Goal: Task Accomplishment & Management: Complete application form

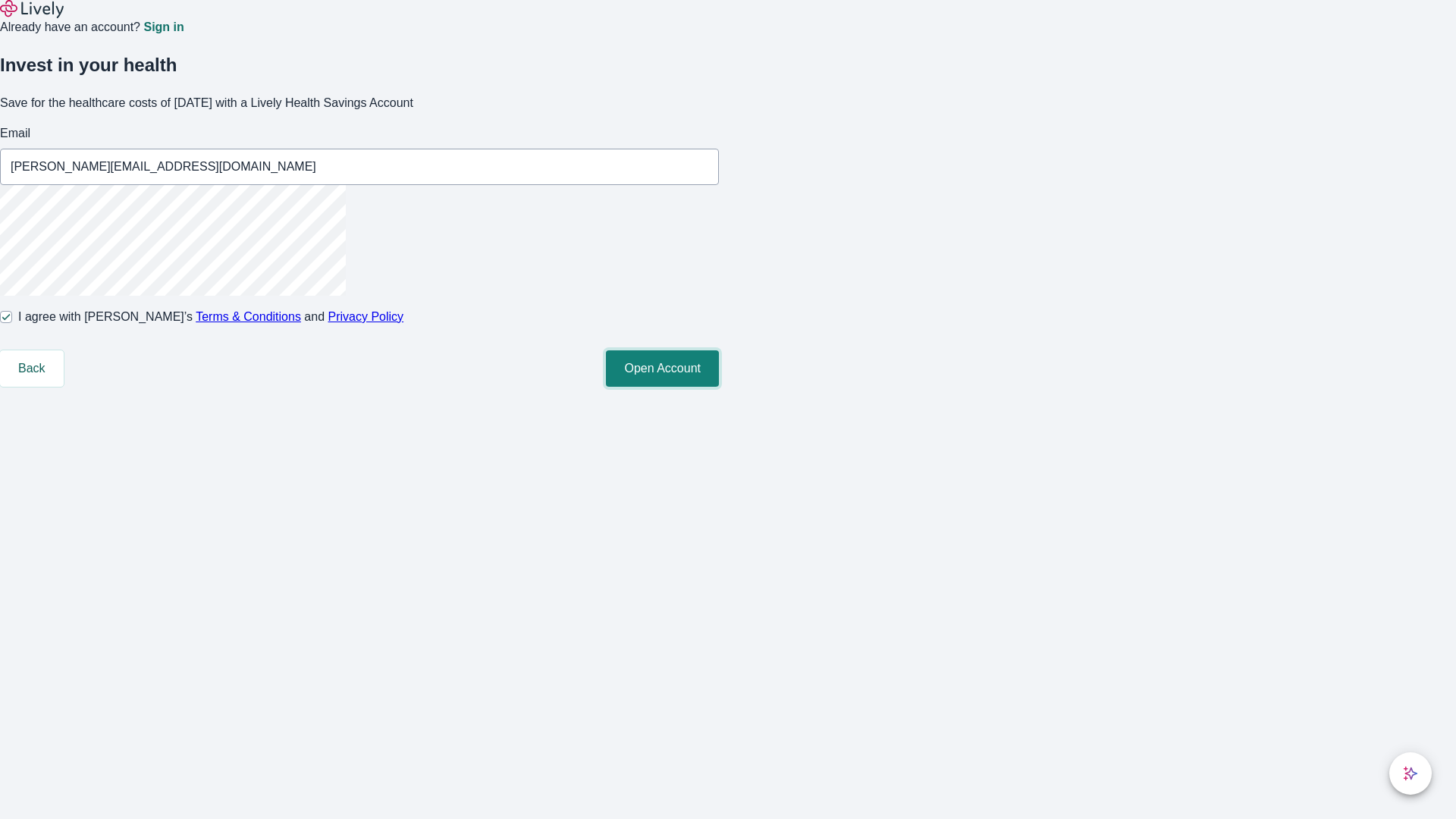
click at [719, 386] on button "Open Account" at bounding box center [662, 368] width 113 height 36
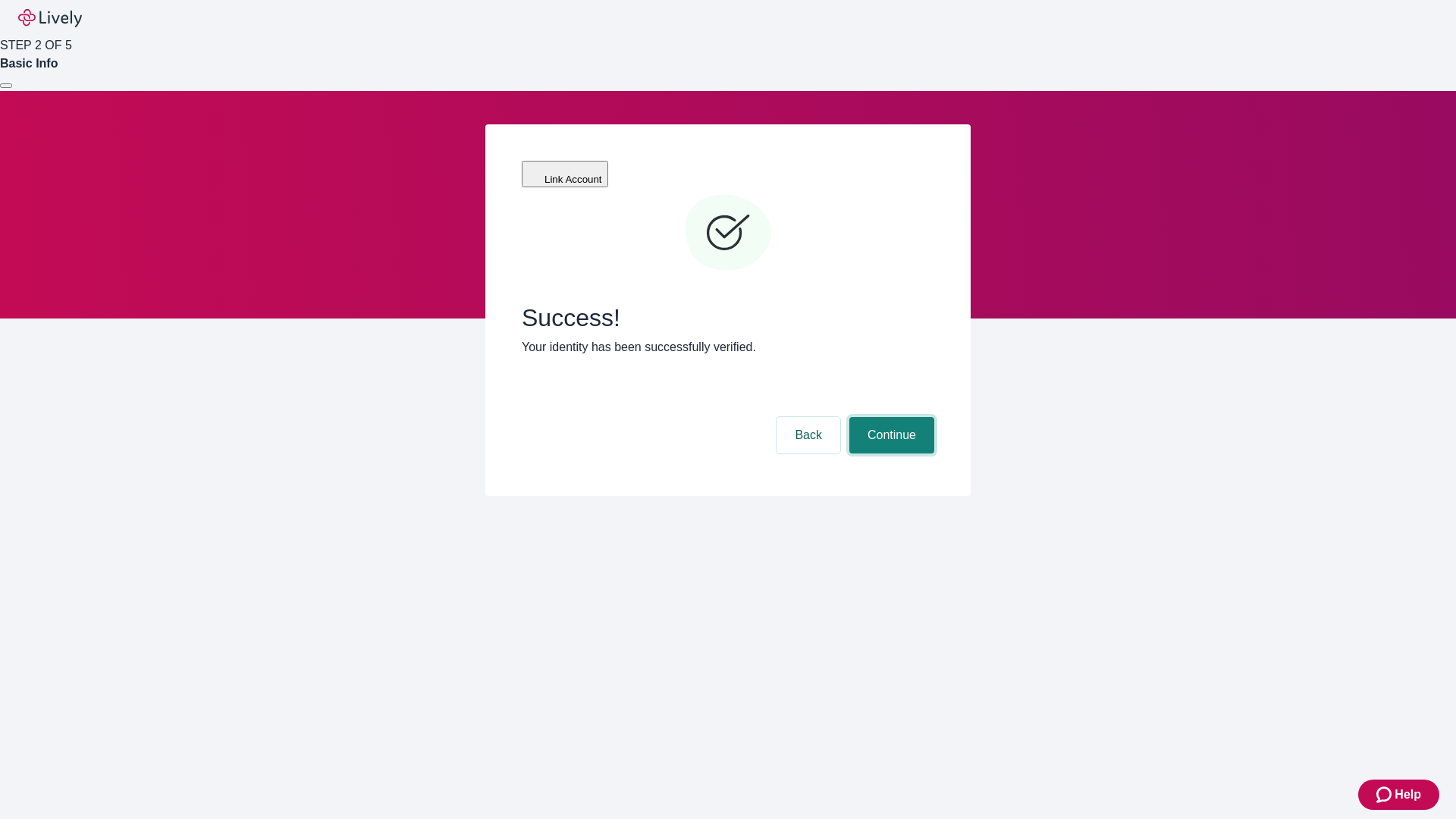
click at [890, 418] on button "Continue" at bounding box center [892, 436] width 85 height 36
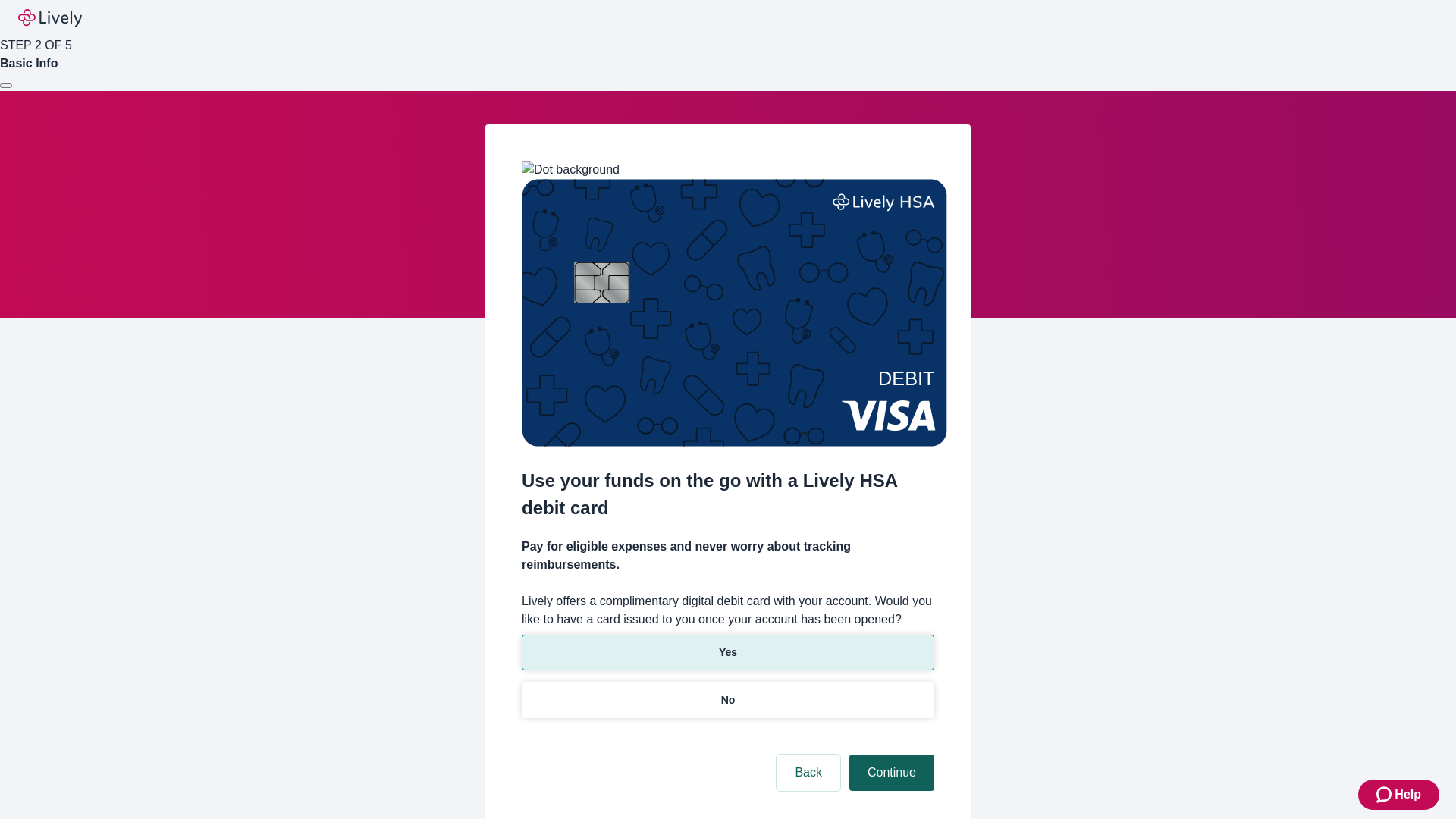
click at [727, 645] on p "Yes" at bounding box center [727, 652] width 18 height 16
click at [890, 755] on button "Continue" at bounding box center [892, 773] width 85 height 36
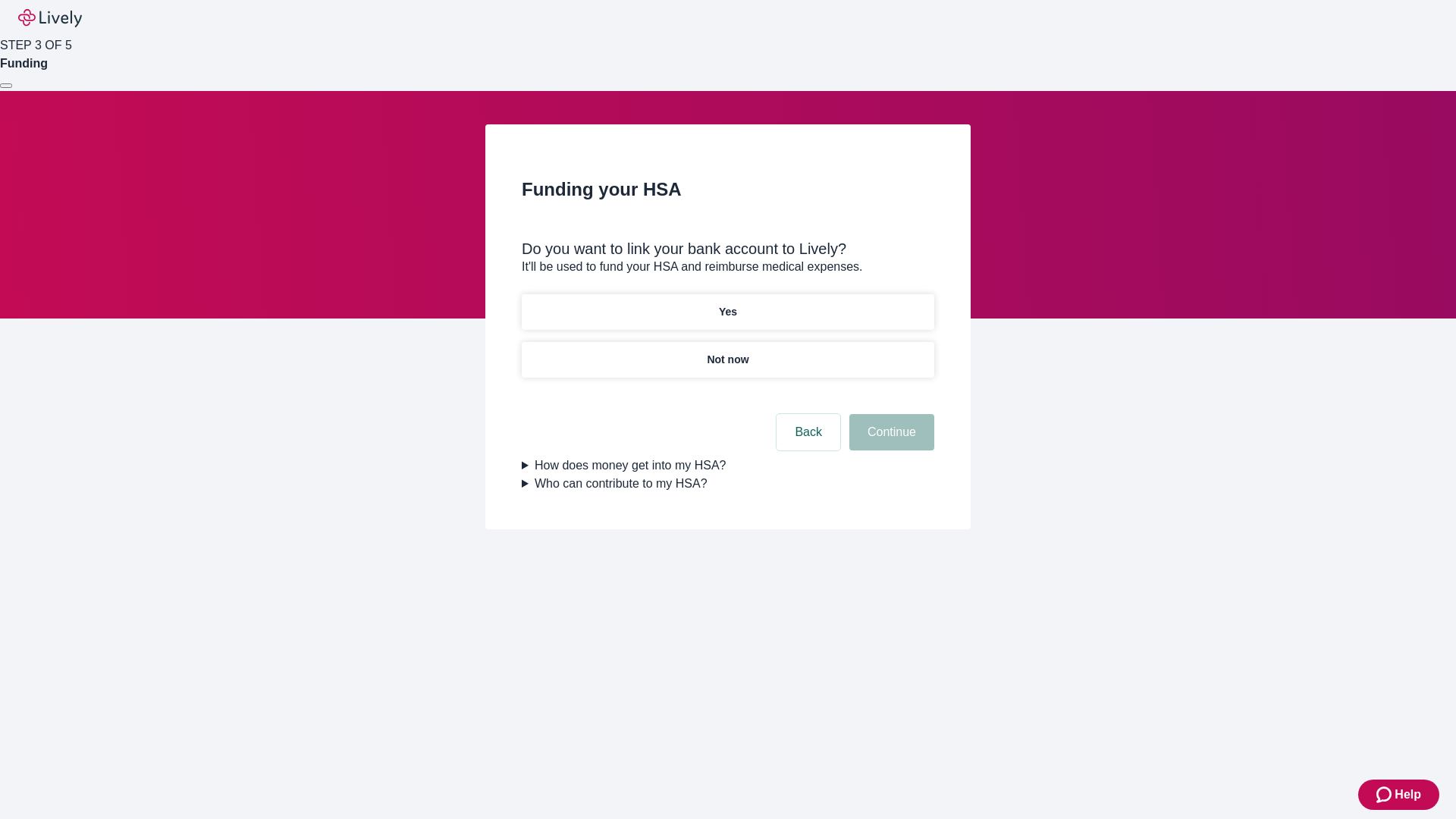
click at [727, 304] on p "Yes" at bounding box center [727, 312] width 18 height 16
click at [890, 414] on button "Continue" at bounding box center [892, 432] width 85 height 36
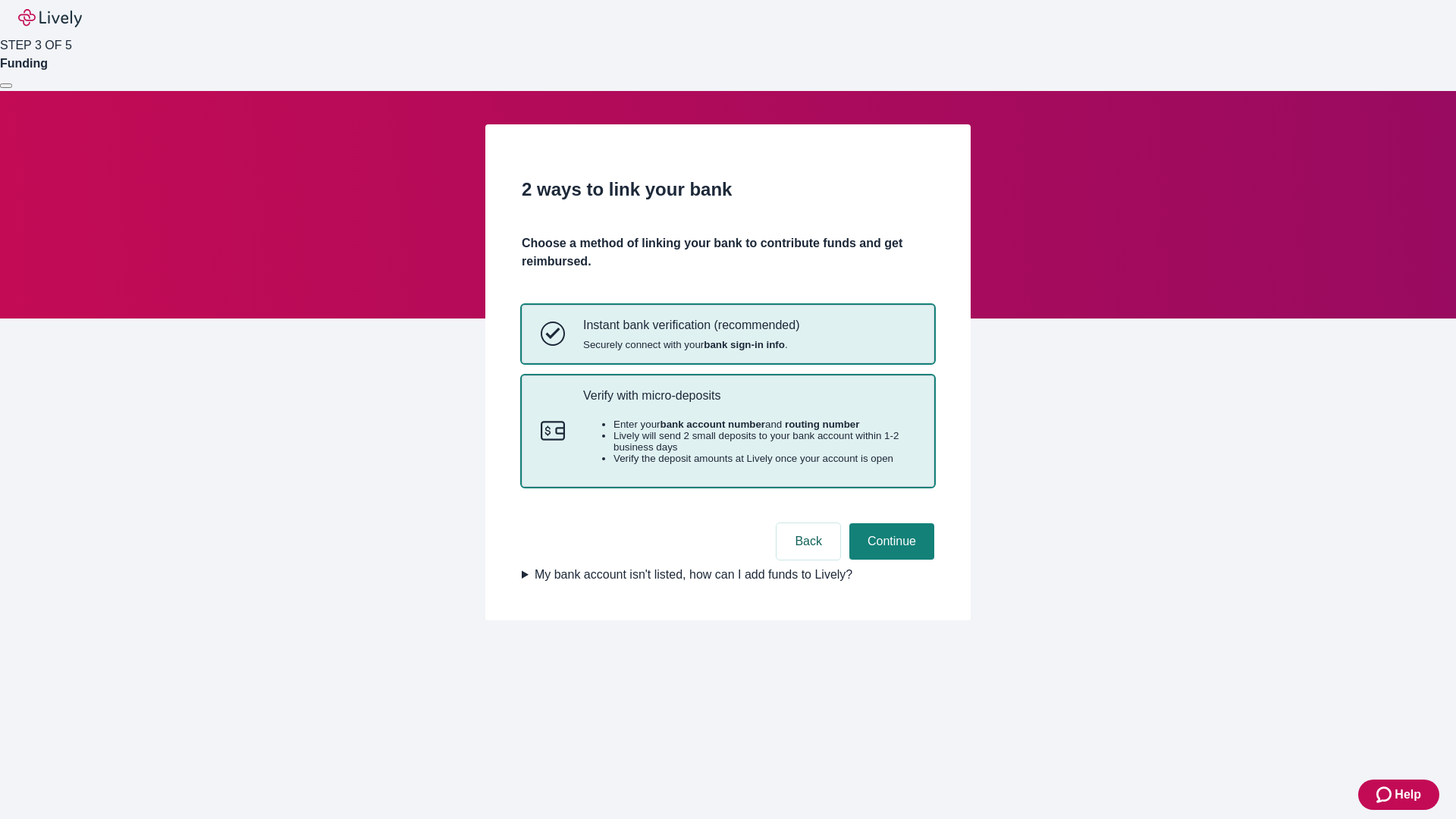
click at [749, 402] on p "Verify with micro-deposits" at bounding box center [749, 395] width 332 height 14
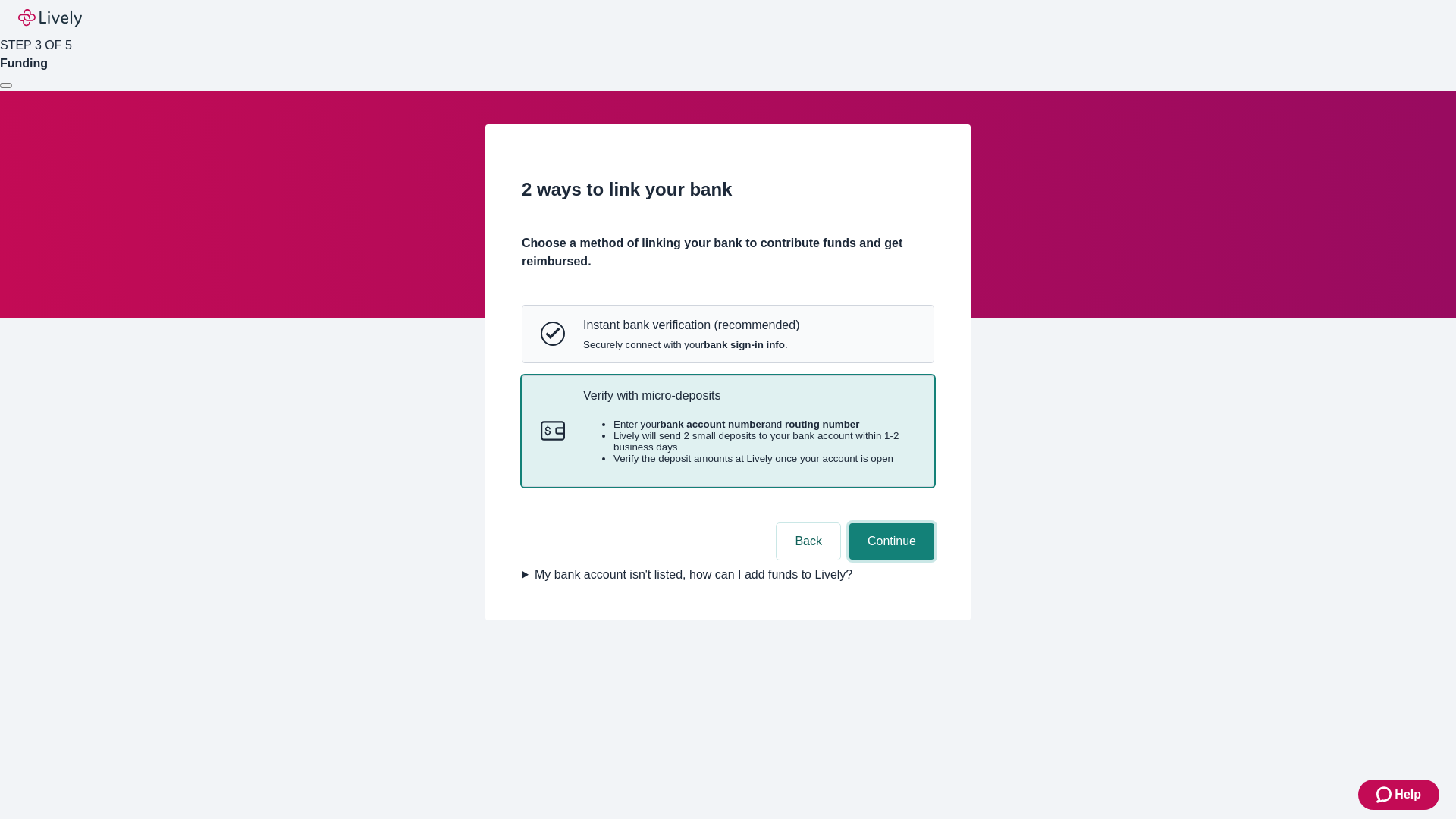
click at [890, 560] on button "Continue" at bounding box center [892, 542] width 85 height 36
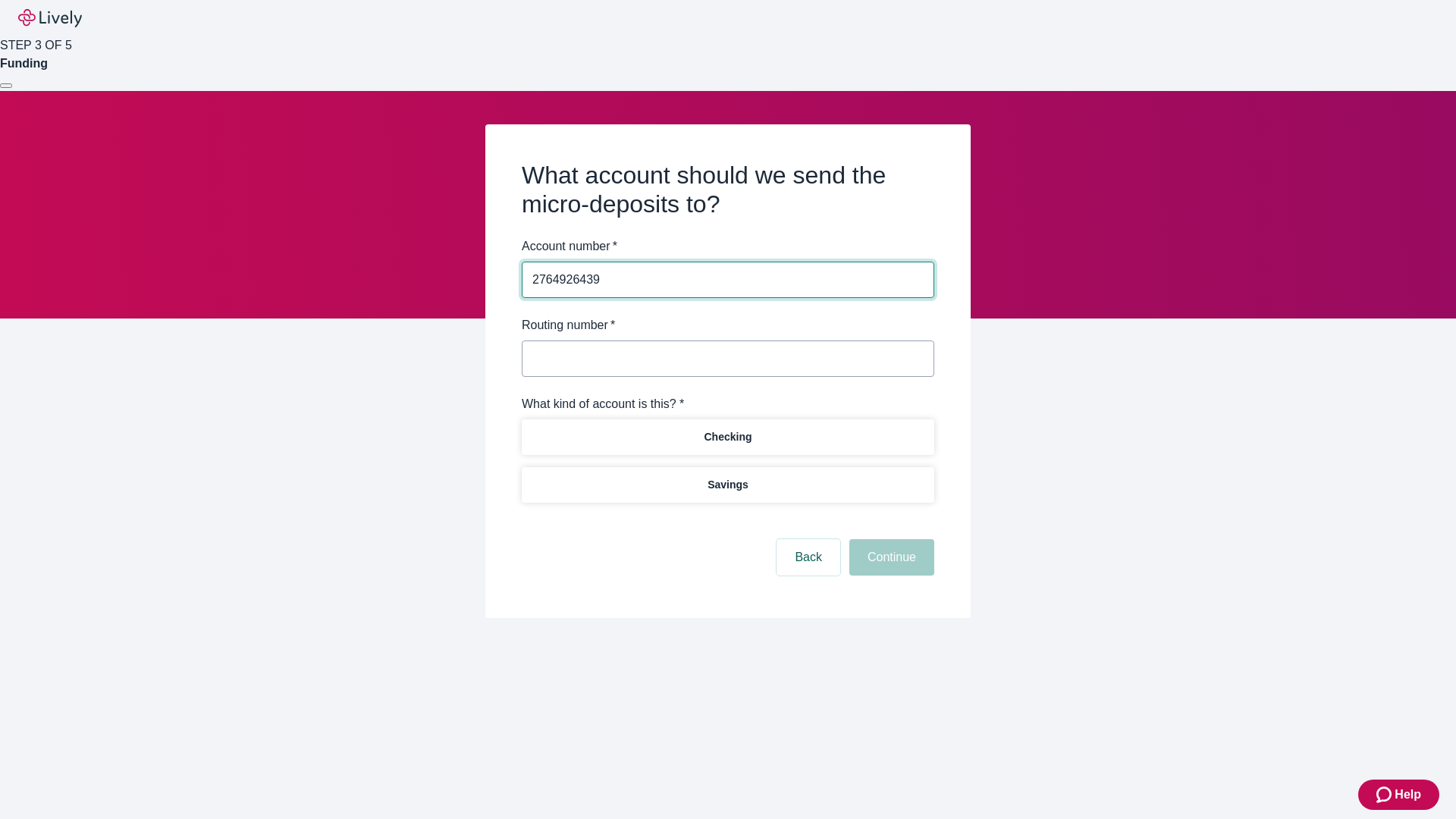
type input "2764926439"
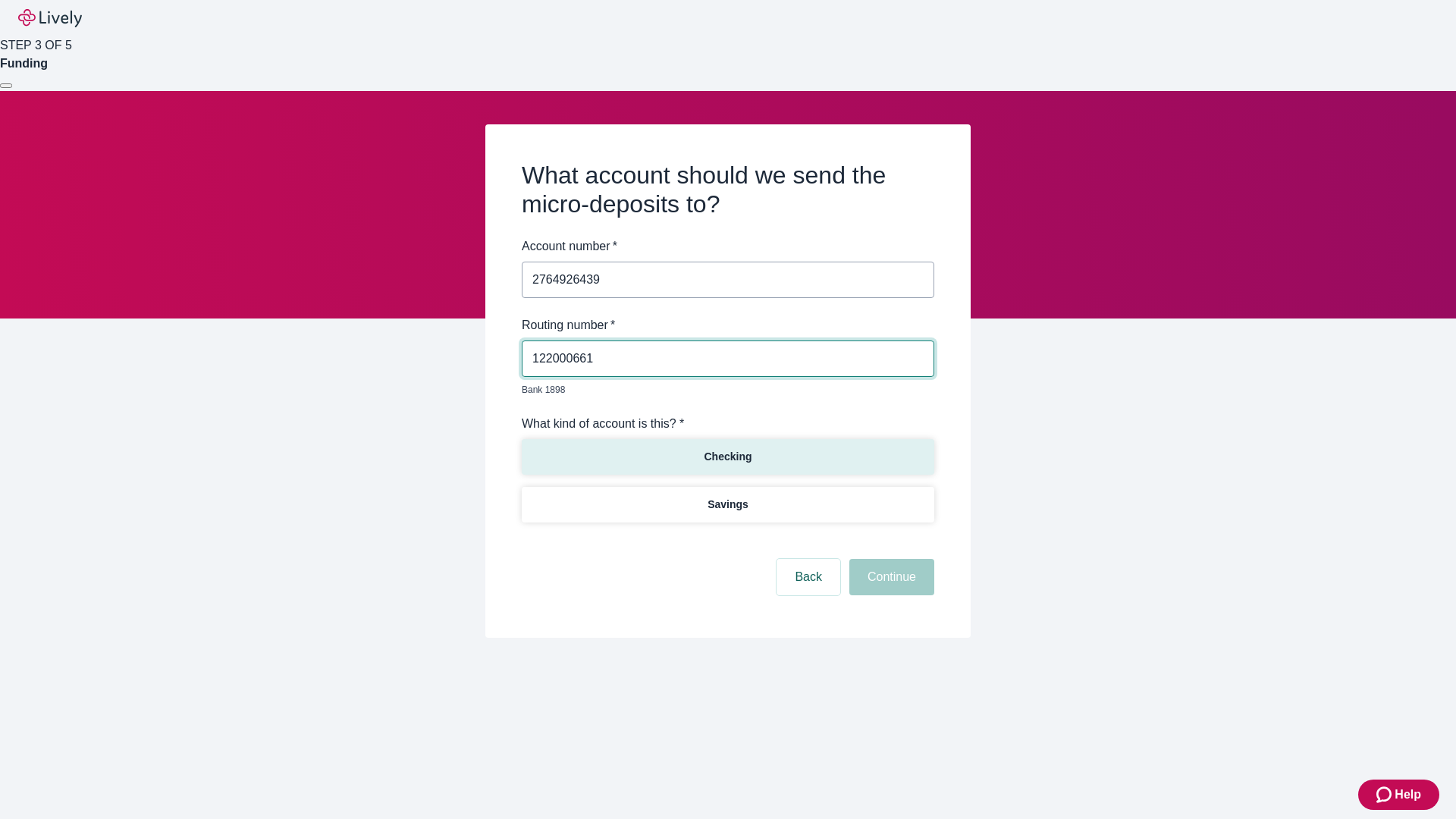
type input "122000661"
click at [727, 449] on p "Checking" at bounding box center [727, 456] width 47 height 16
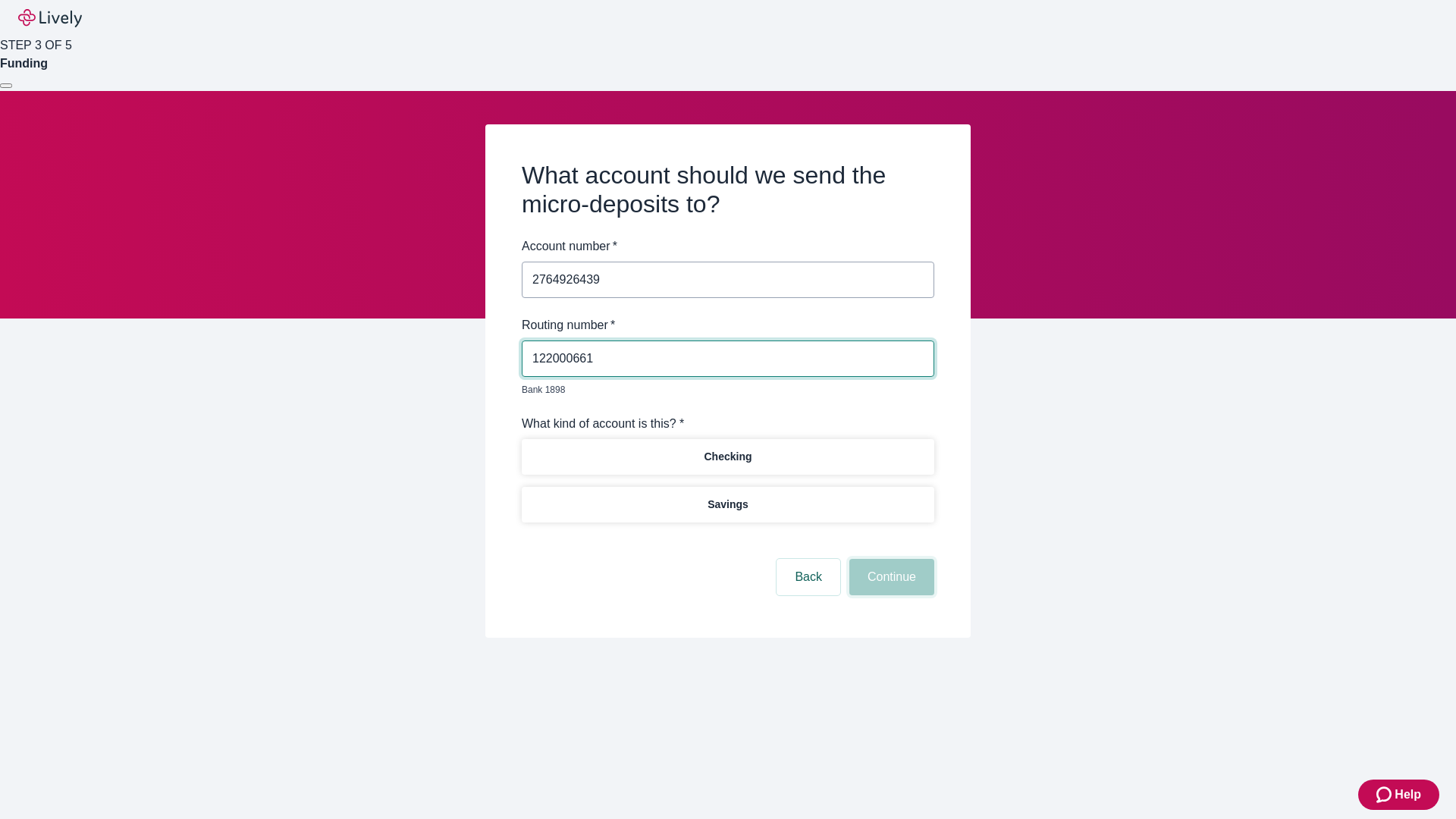
click at [890, 560] on button "Continue" at bounding box center [892, 577] width 85 height 36
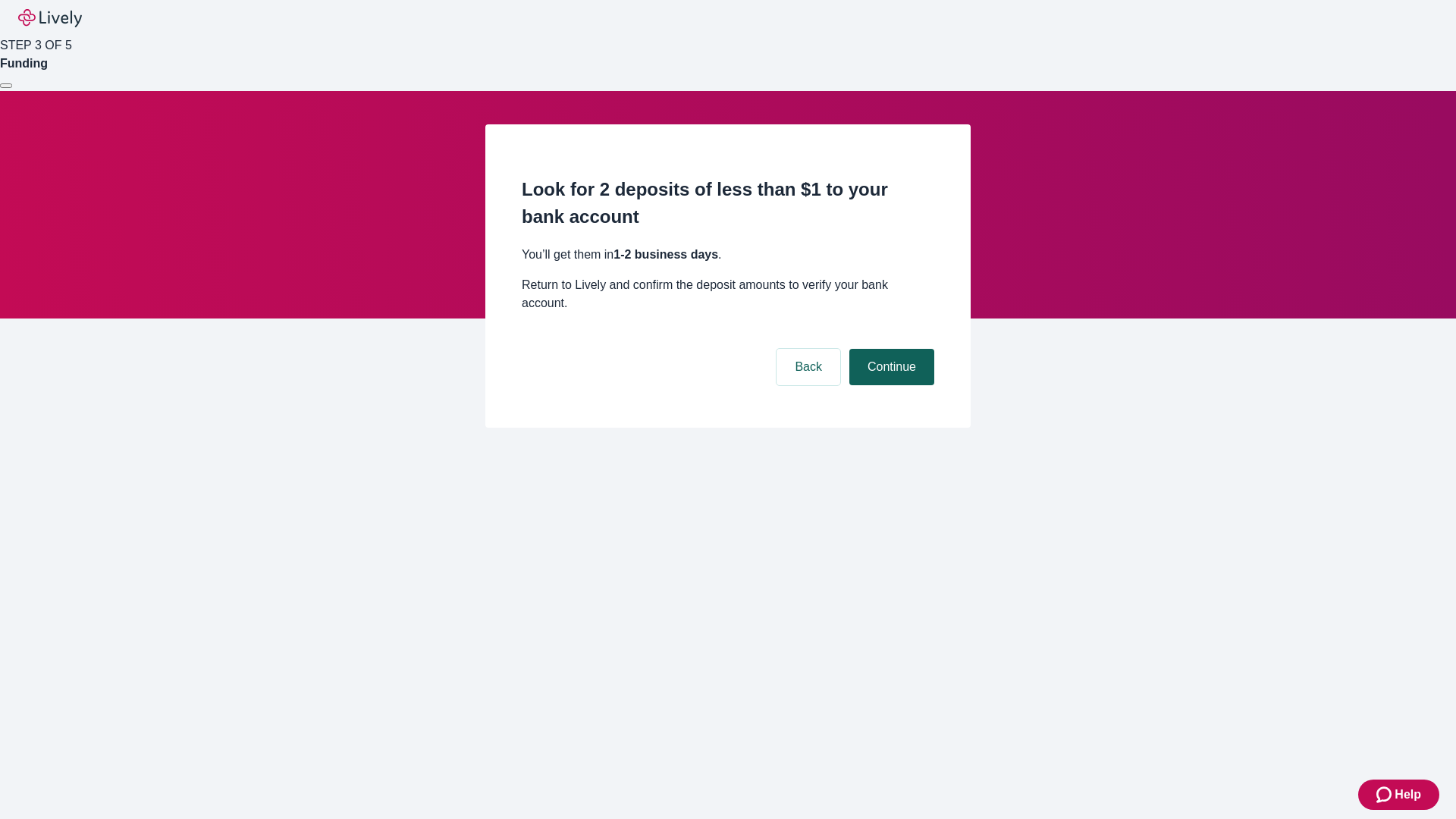
click at [890, 348] on button "Continue" at bounding box center [892, 366] width 85 height 36
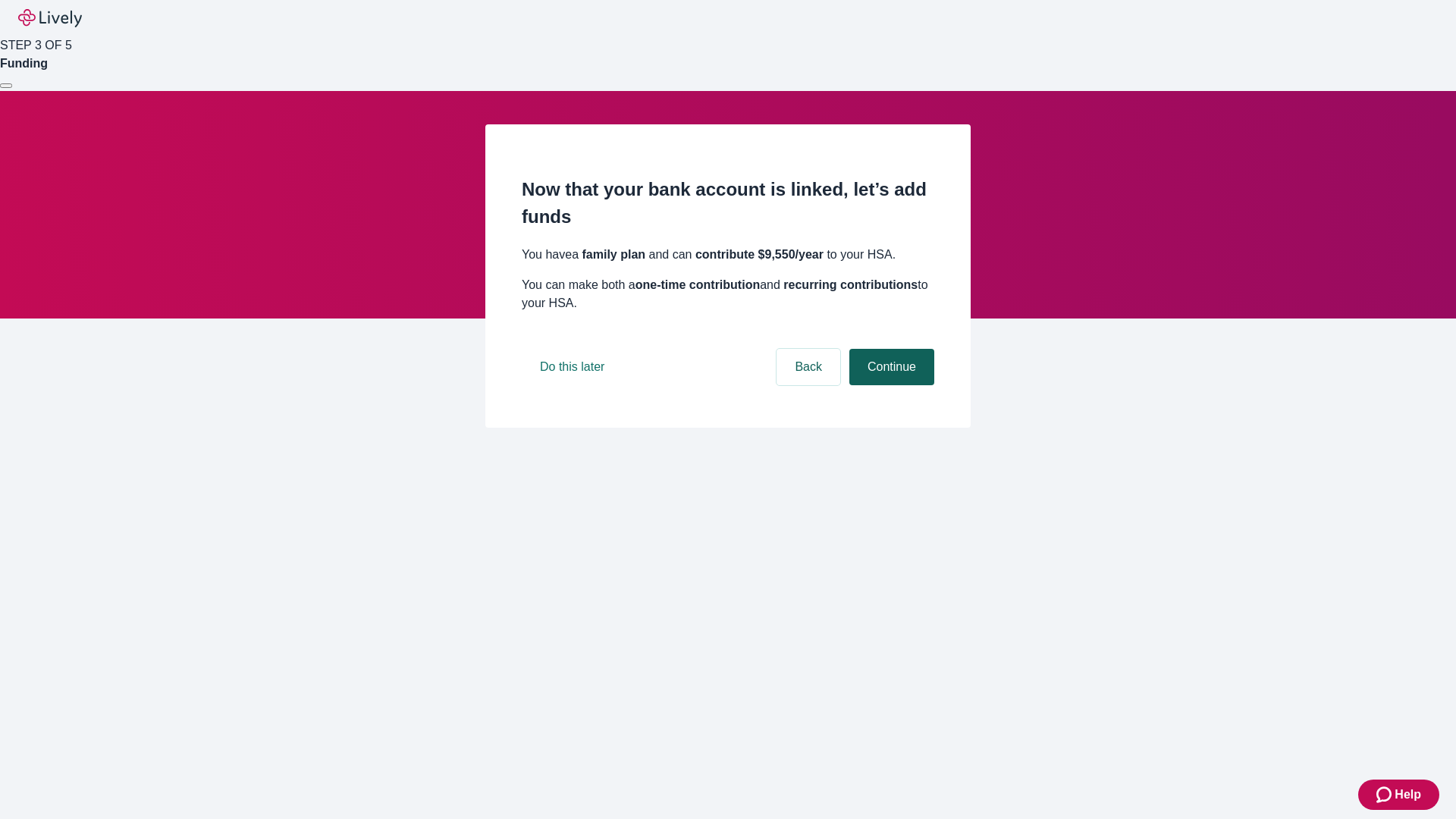
click at [890, 385] on button "Continue" at bounding box center [892, 366] width 85 height 36
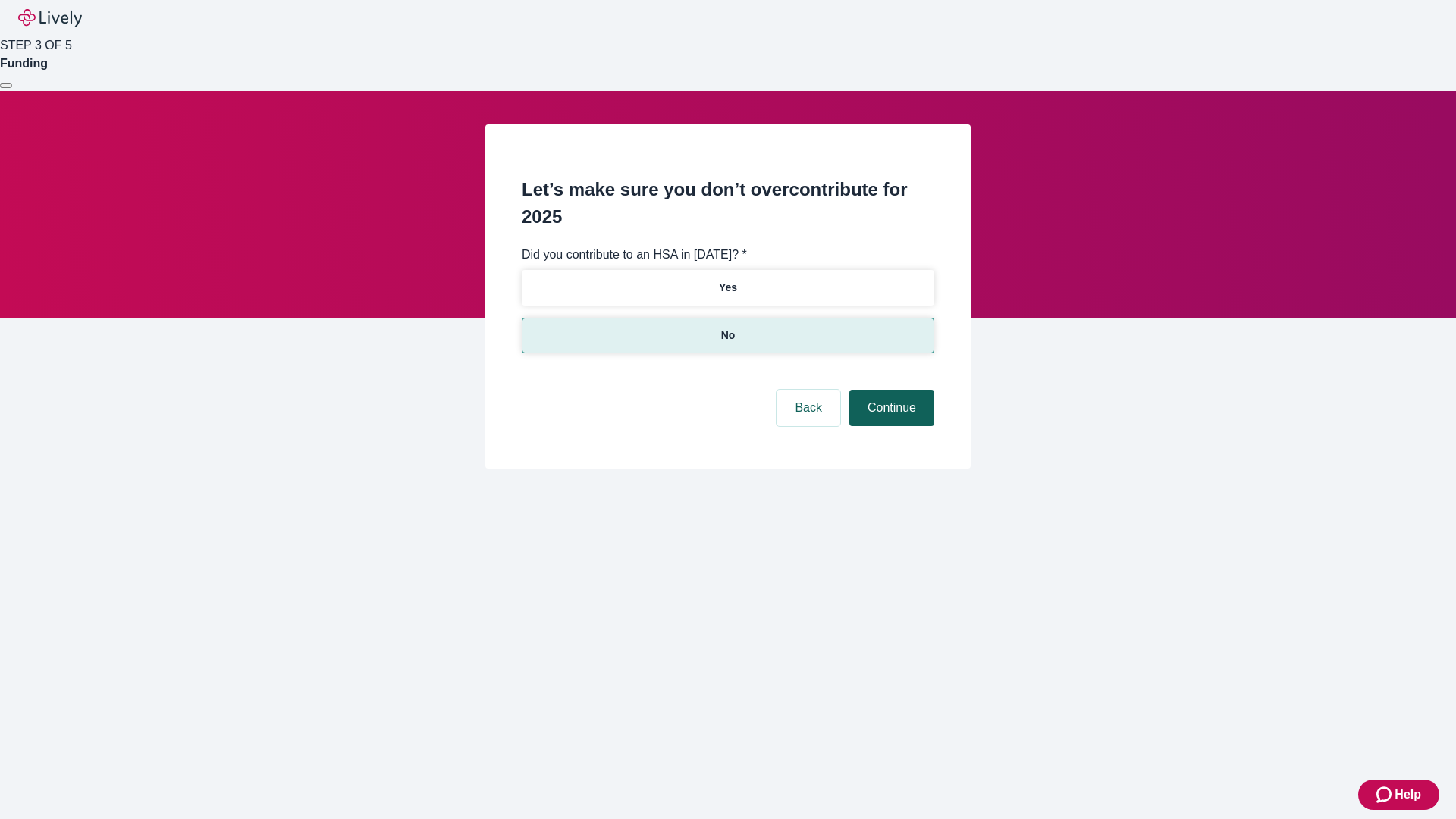
click at [890, 390] on button "Continue" at bounding box center [892, 408] width 85 height 36
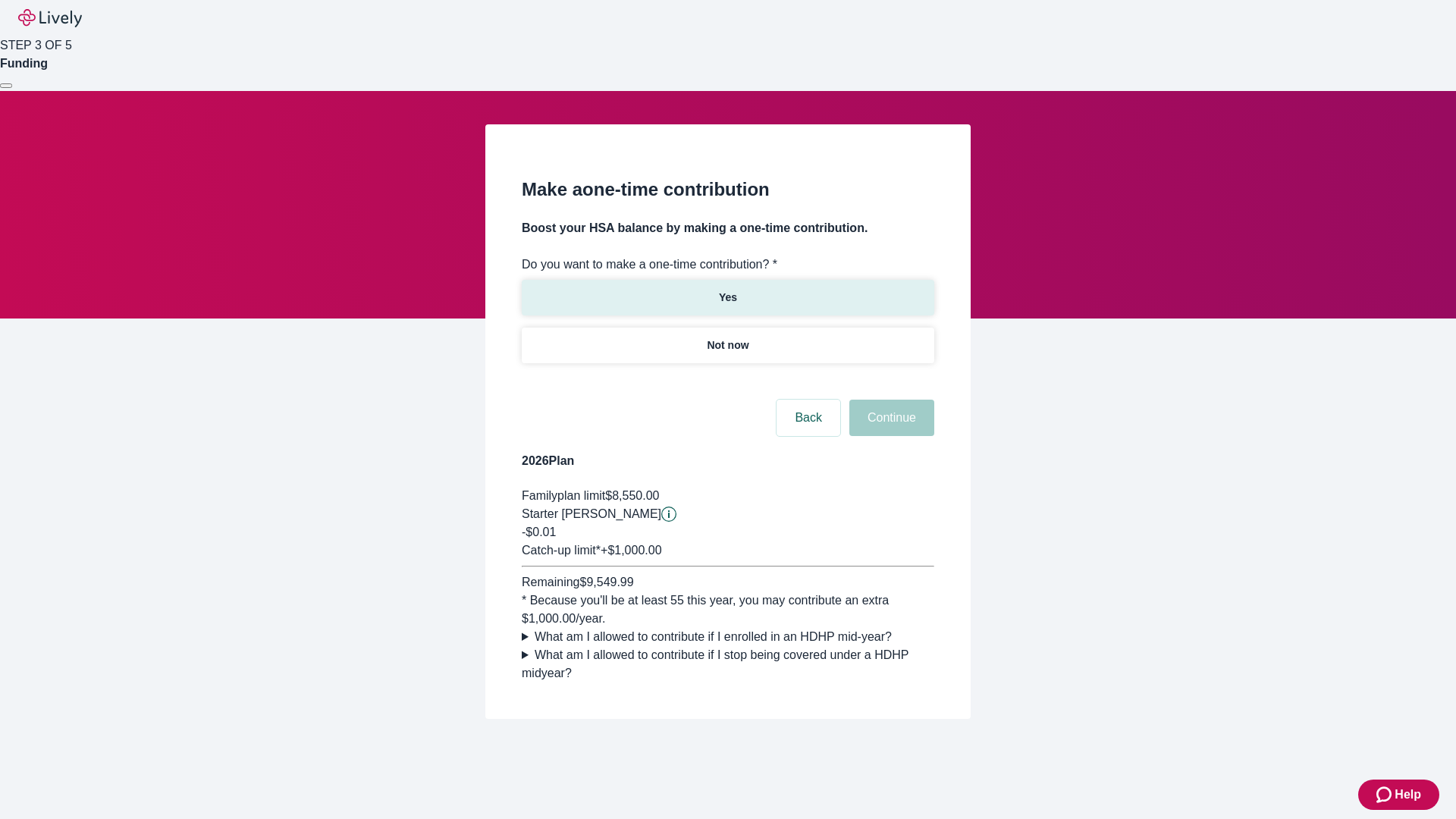
click at [727, 290] on p "Yes" at bounding box center [727, 297] width 18 height 16
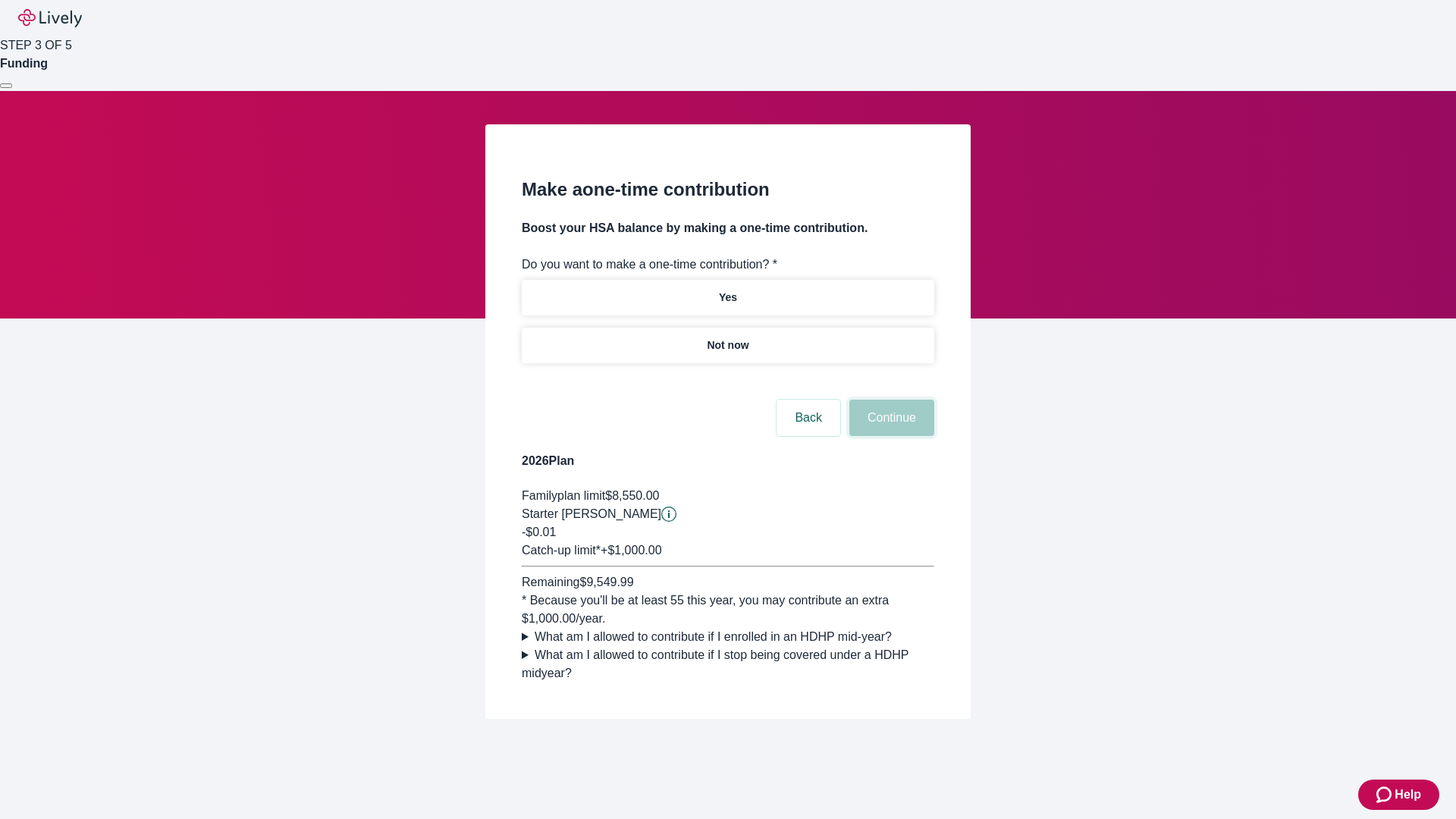
click at [890, 436] on button "Continue" at bounding box center [892, 418] width 85 height 36
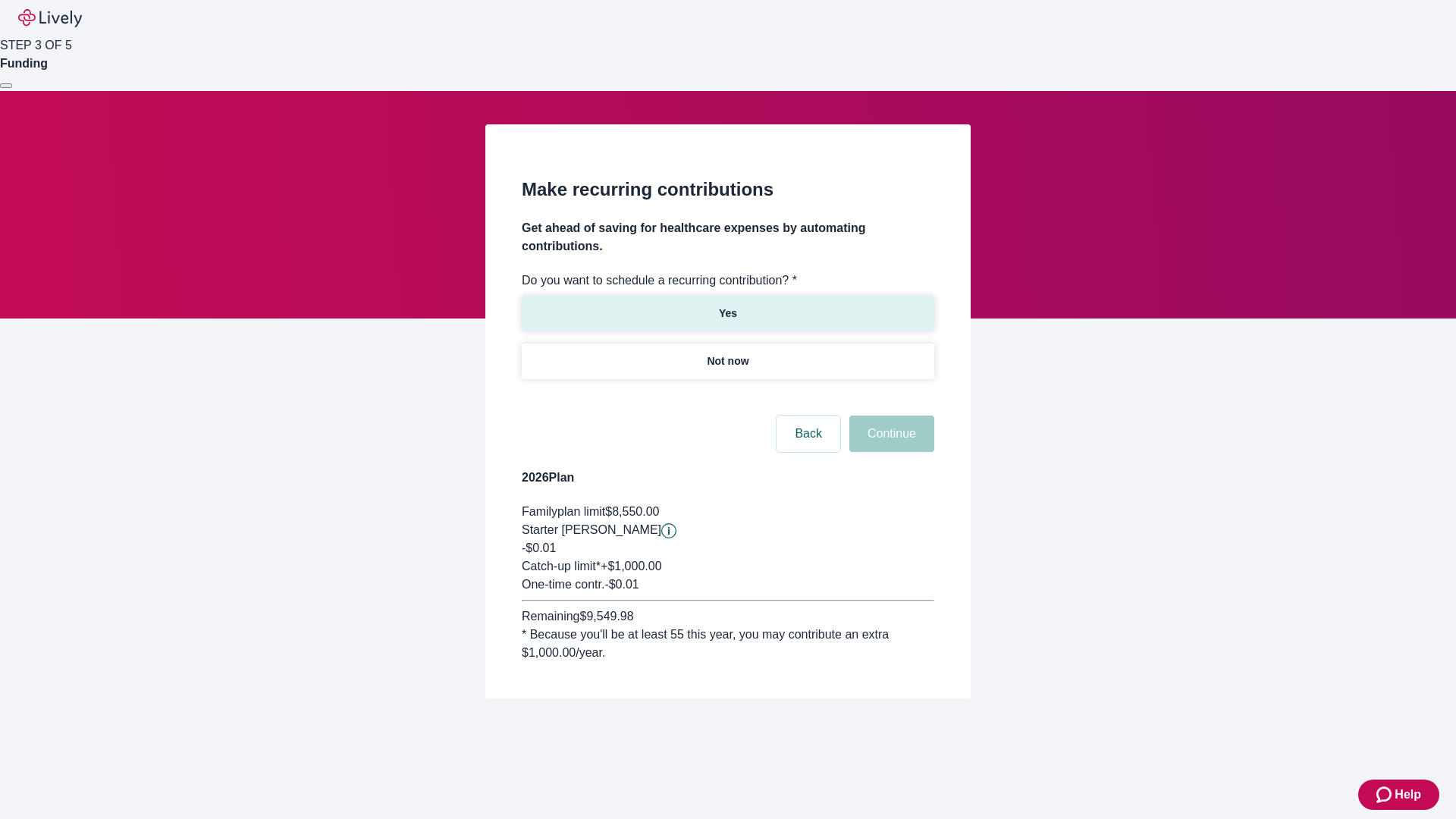
click at [727, 306] on p "Yes" at bounding box center [727, 313] width 18 height 16
click at [727, 398] on body "Help STEP 3 OF 5 Funding Make recurring contributions Get ahead of saving for h…" at bounding box center [728, 385] width 1456 height 772
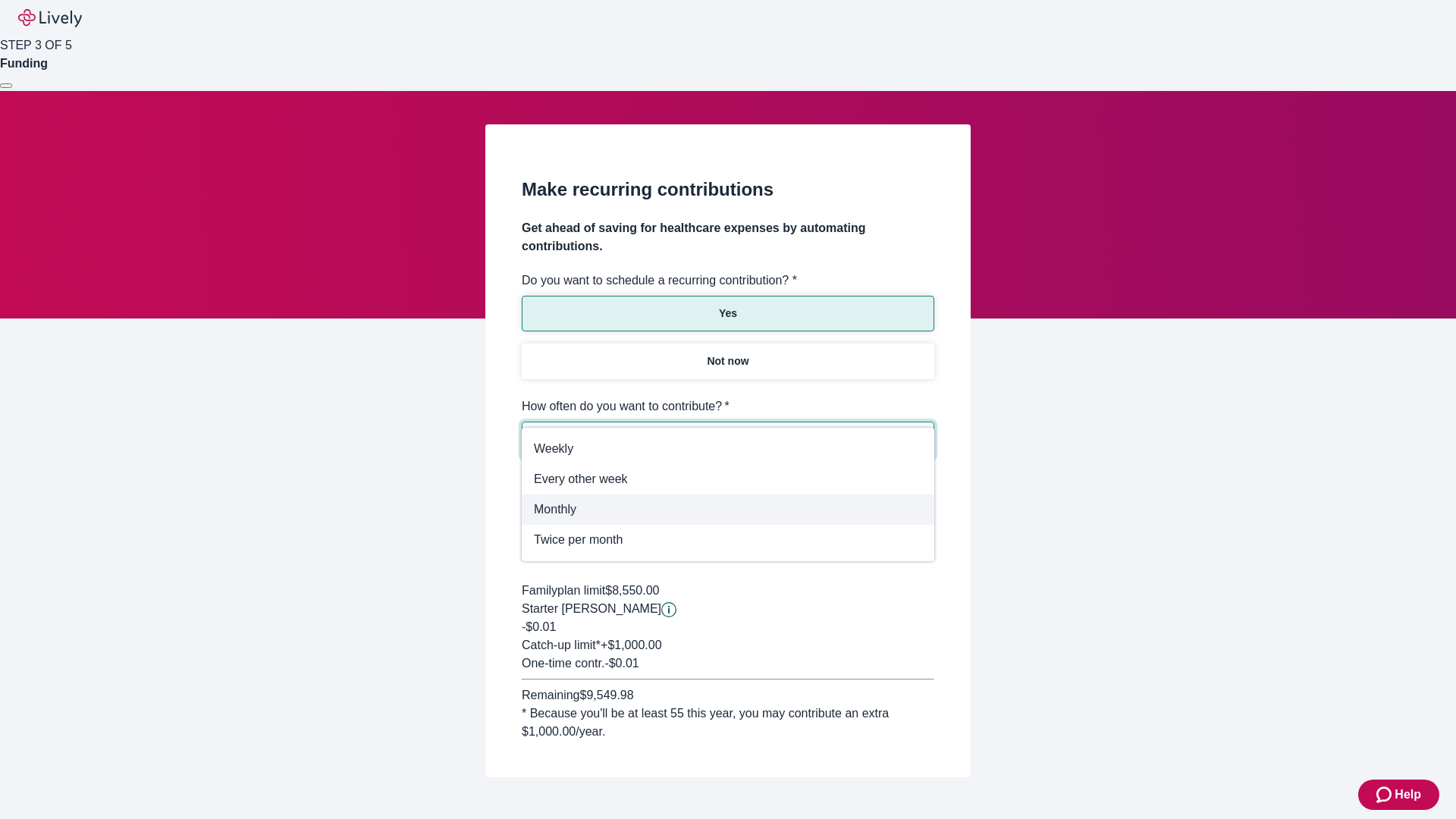
click at [728, 509] on span "Monthly" at bounding box center [728, 509] width 388 height 18
type input "Monthly"
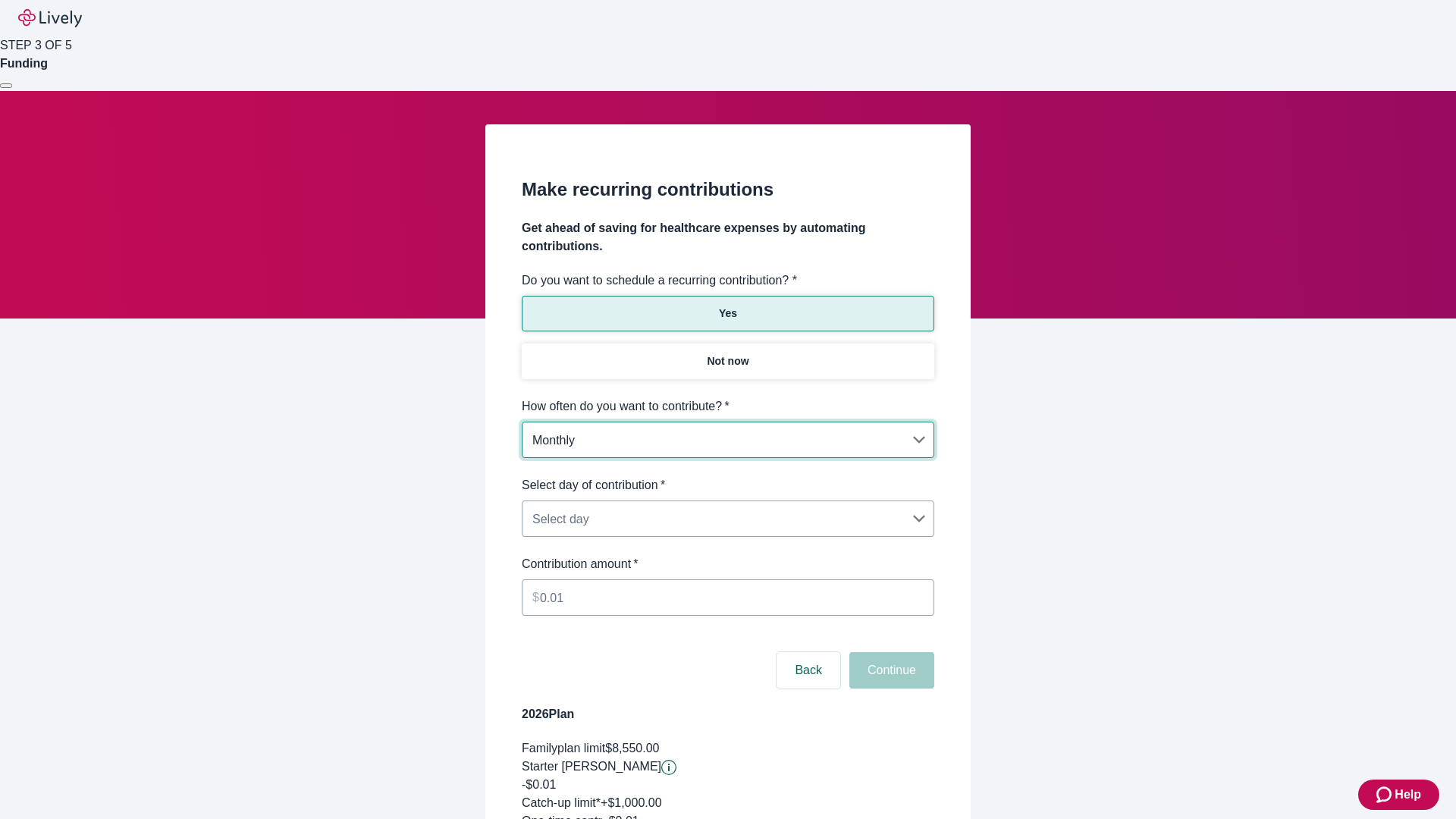
click at [727, 476] on body "Help STEP 3 OF 5 Funding Make recurring contributions Get ahead of saving for h…" at bounding box center [728, 504] width 1456 height 1007
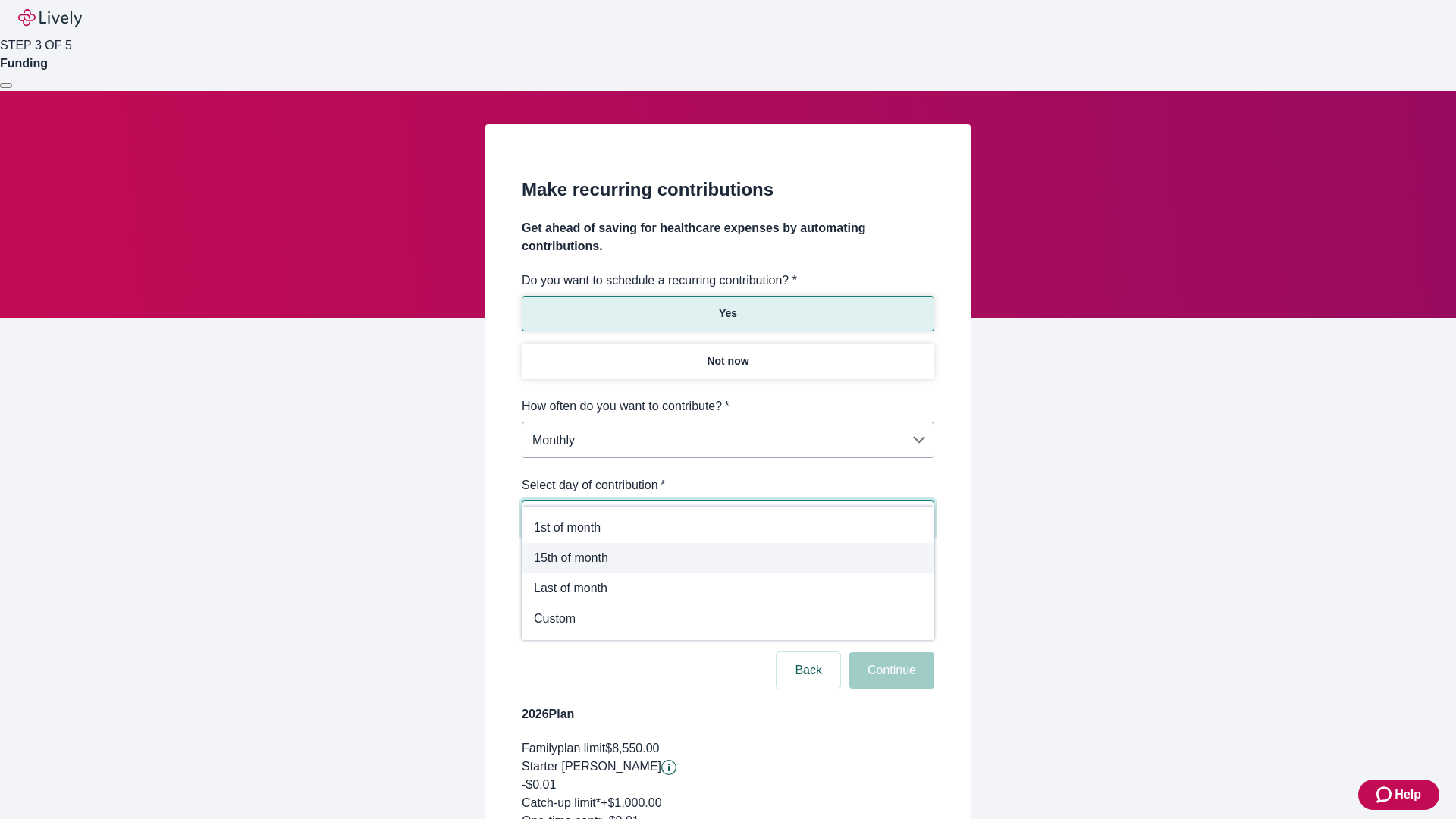
click at [728, 559] on span "15th of month" at bounding box center [728, 558] width 388 height 18
type input "Monthly15th"
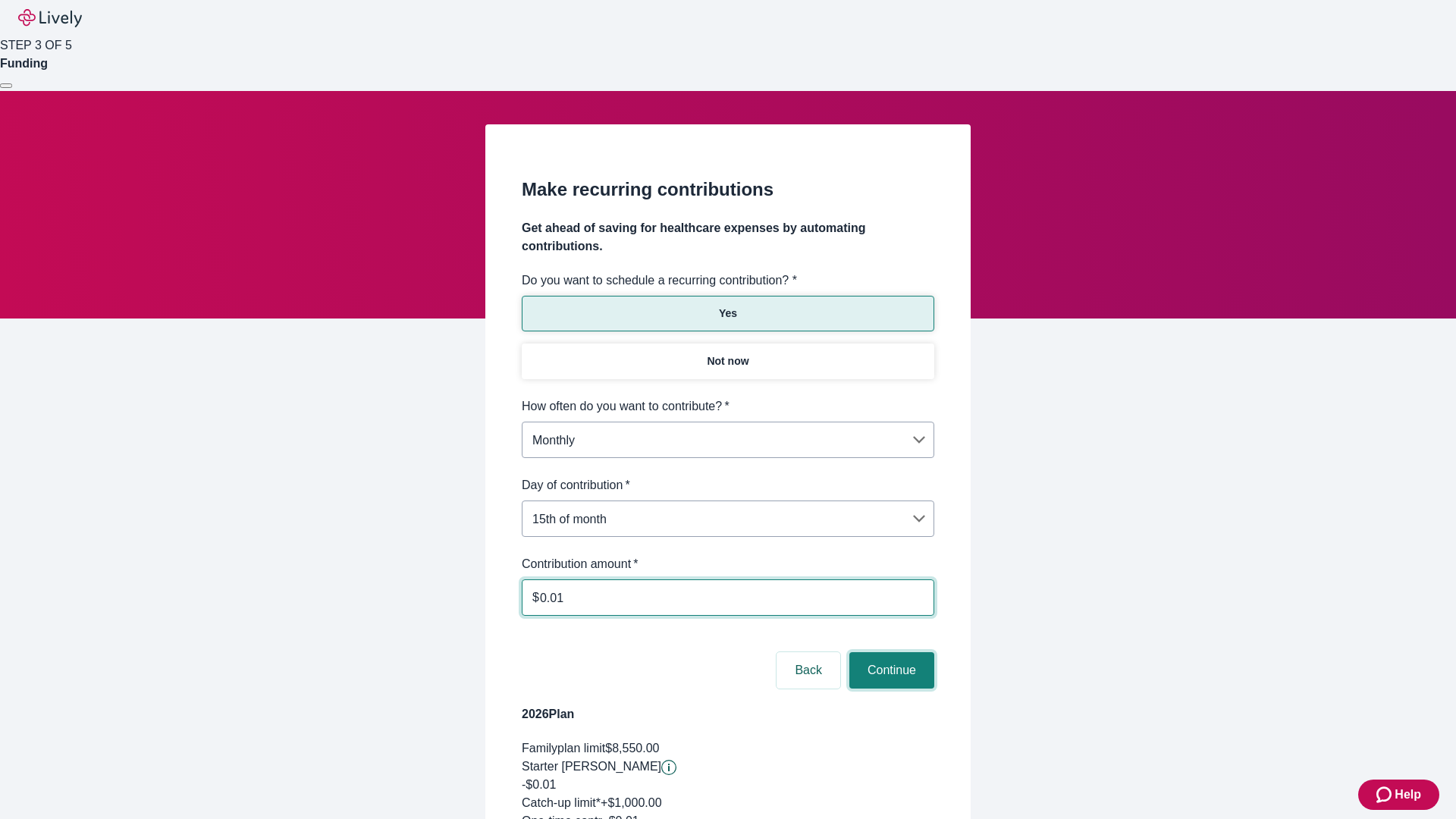
click at [890, 652] on button "Continue" at bounding box center [892, 670] width 85 height 36
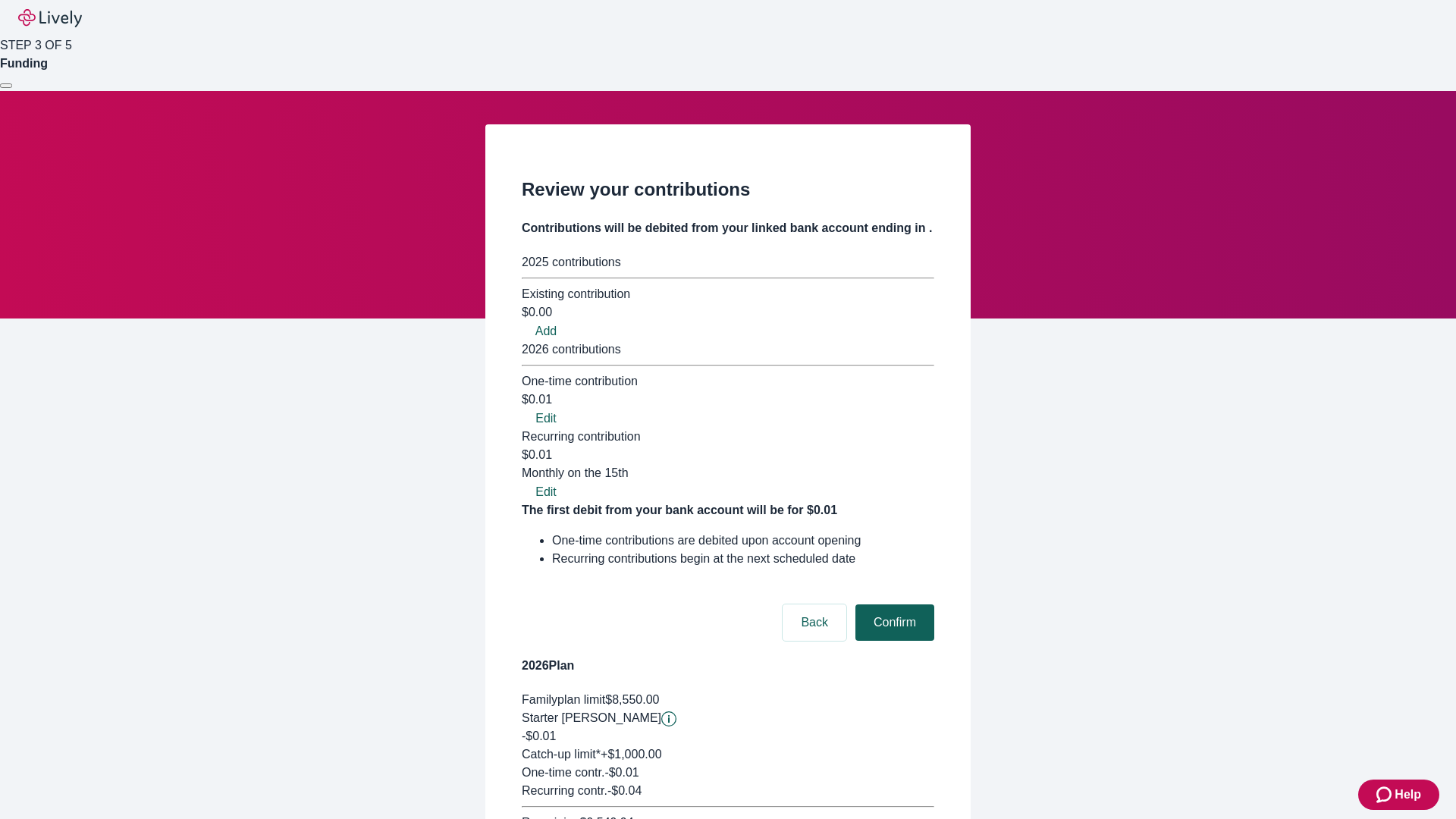
click at [893, 604] on button "Confirm" at bounding box center [894, 622] width 79 height 36
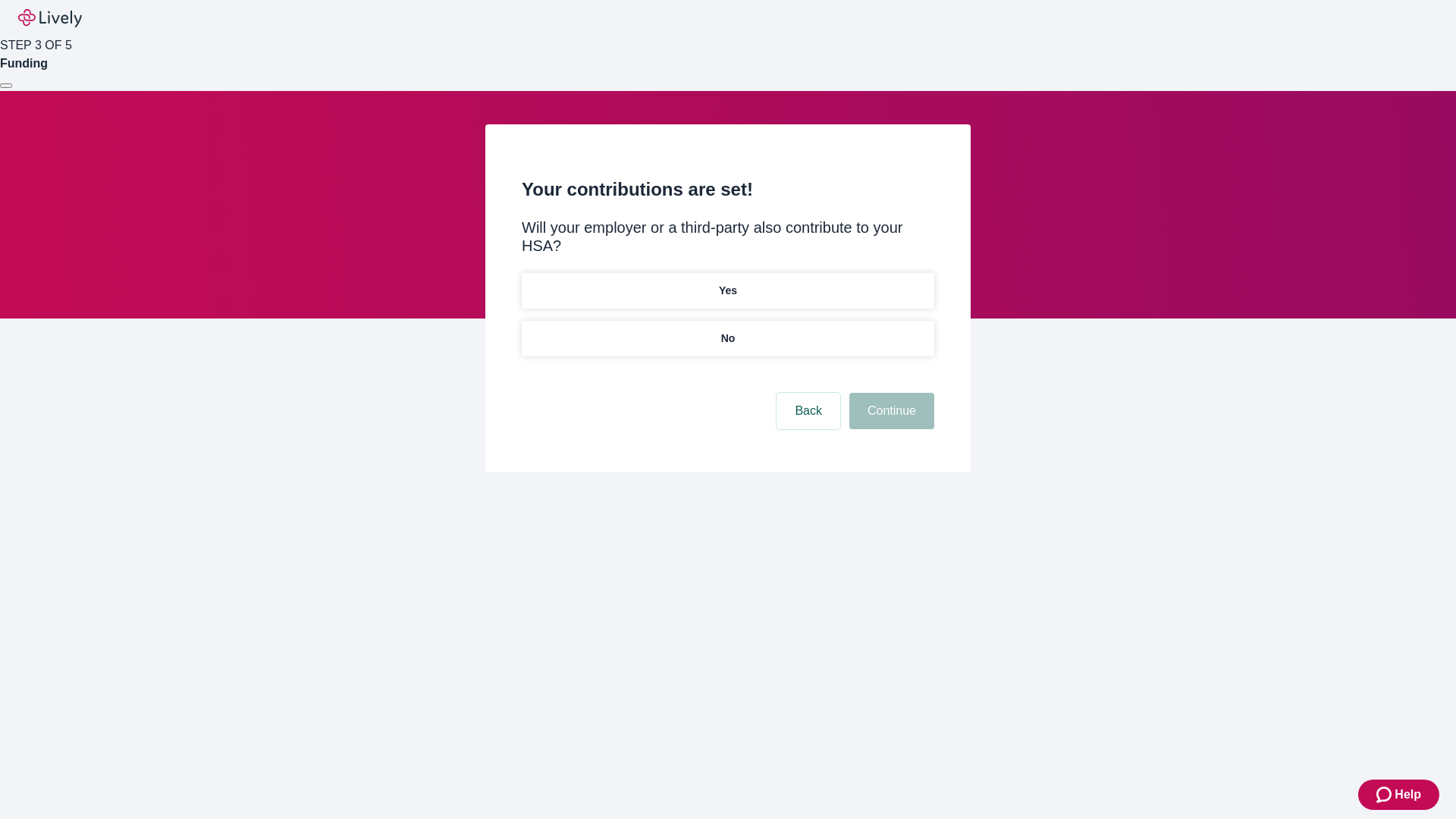
click at [727, 283] on p "Yes" at bounding box center [727, 291] width 18 height 16
click at [890, 393] on button "Continue" at bounding box center [892, 411] width 85 height 36
